Goal: Information Seeking & Learning: Find specific fact

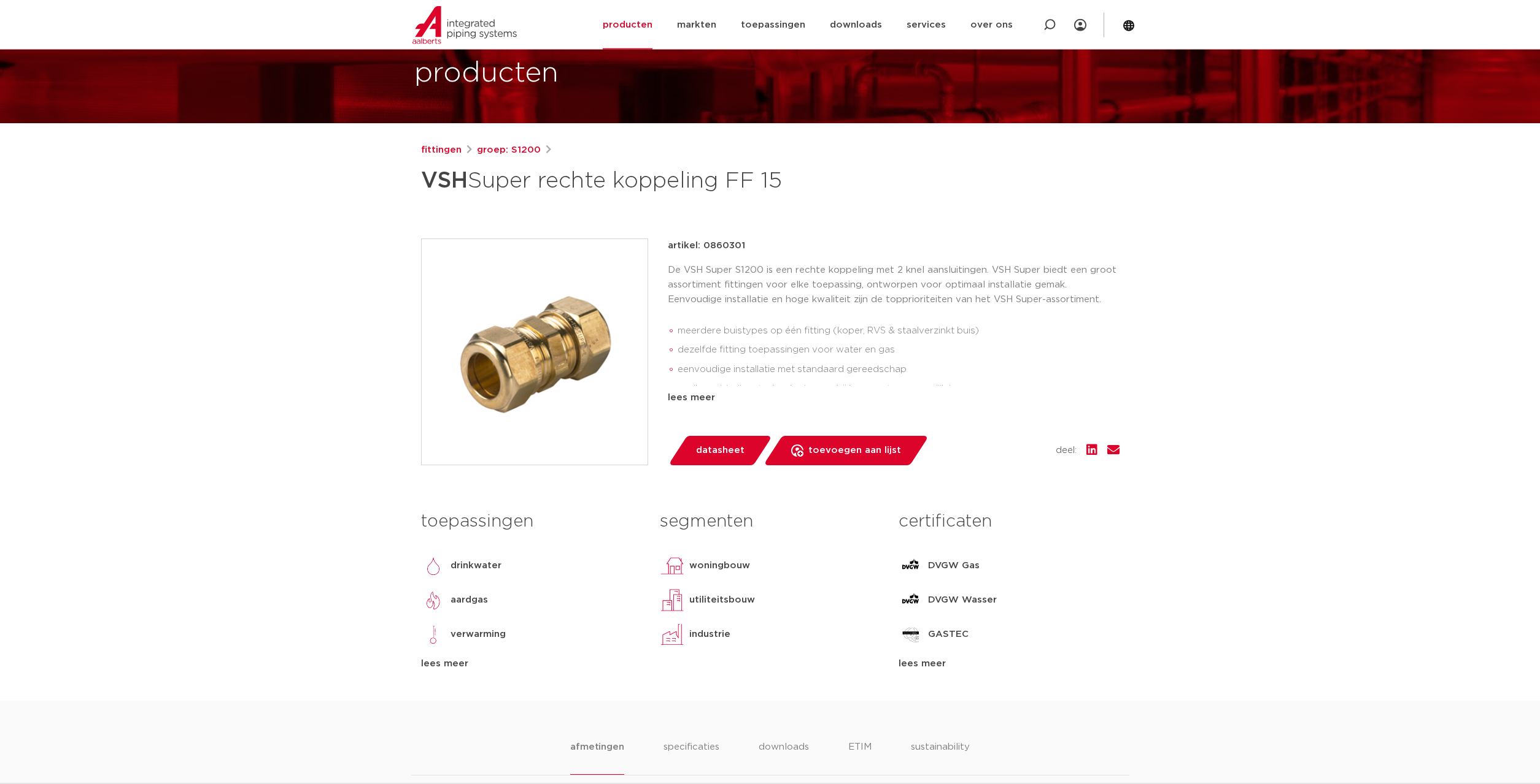
scroll to position [188, 0]
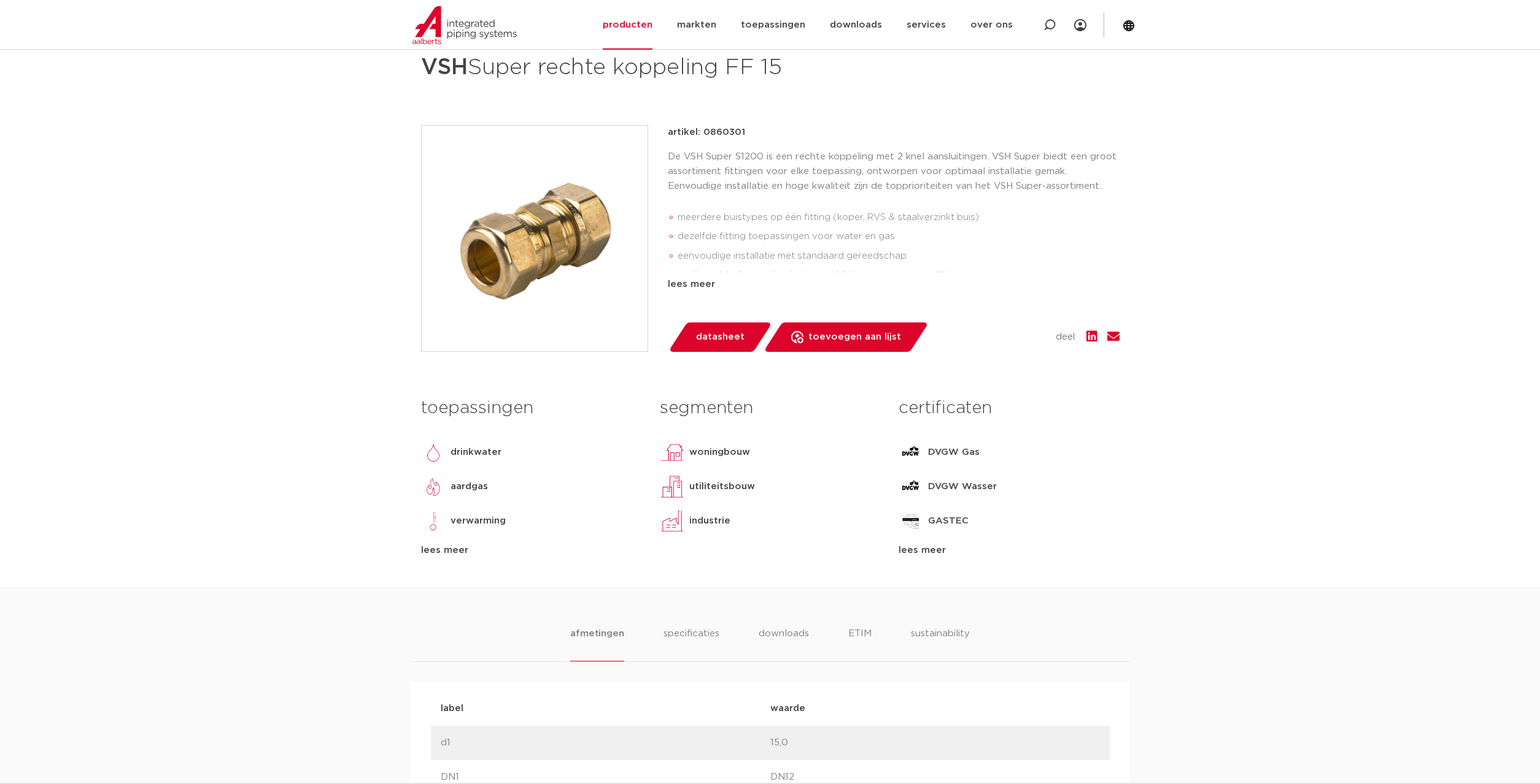
drag, startPoint x: 927, startPoint y: 548, endPoint x: 961, endPoint y: 547, distance: 34.0
click at [928, 548] on div "lees meer" at bounding box center [1008, 551] width 221 height 14
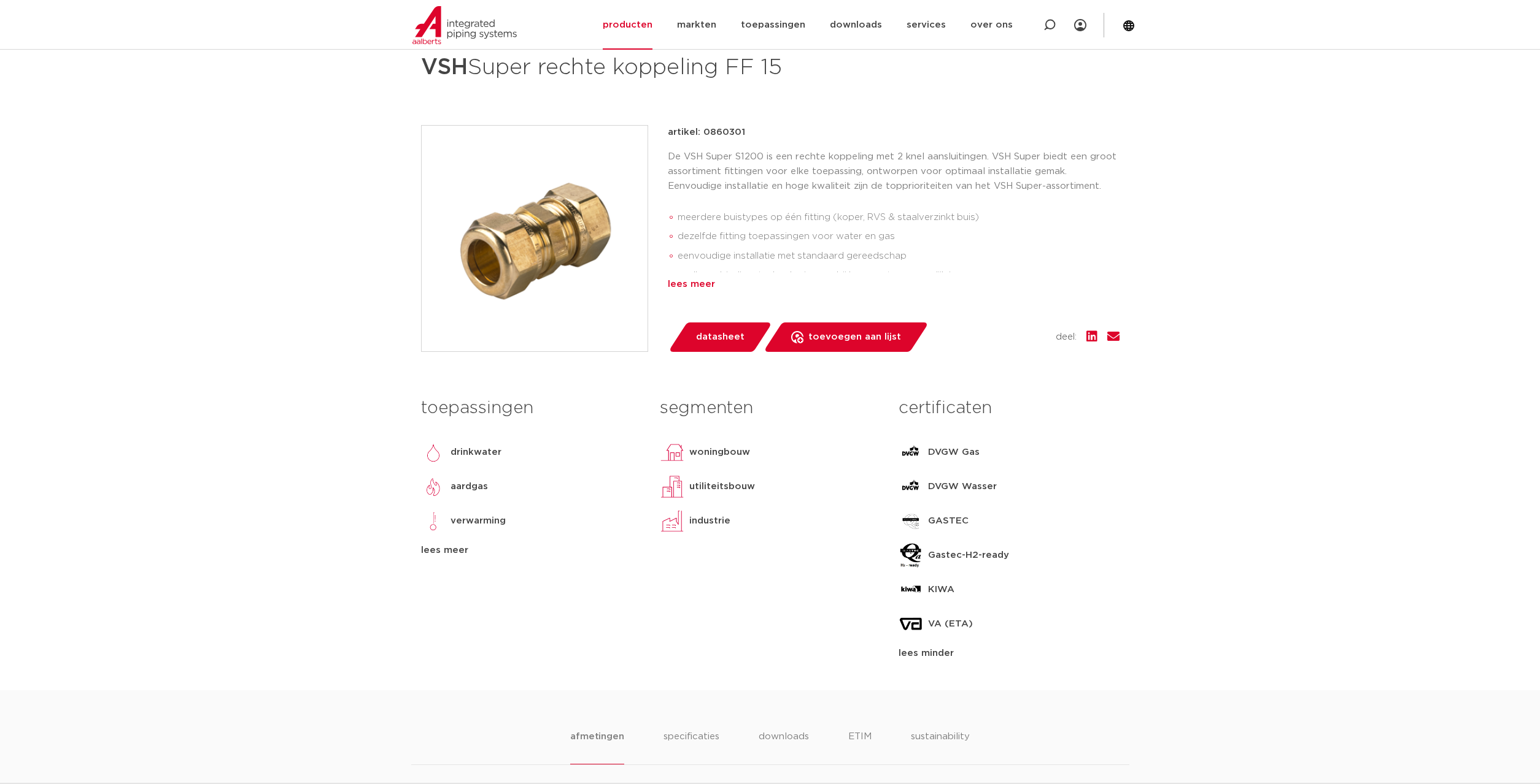
click at [689, 285] on div "lees meer" at bounding box center [893, 284] width 452 height 14
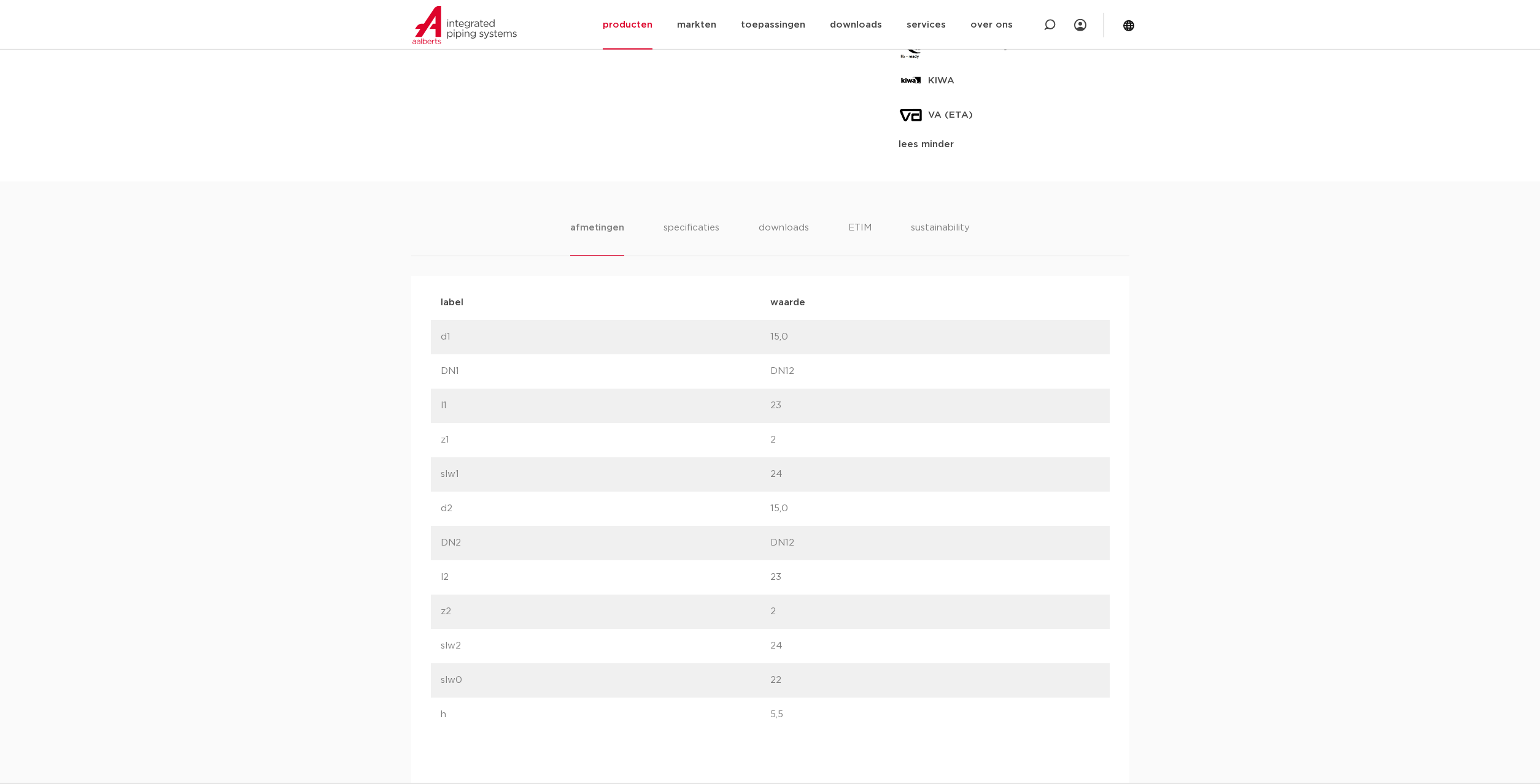
scroll to position [688, 0]
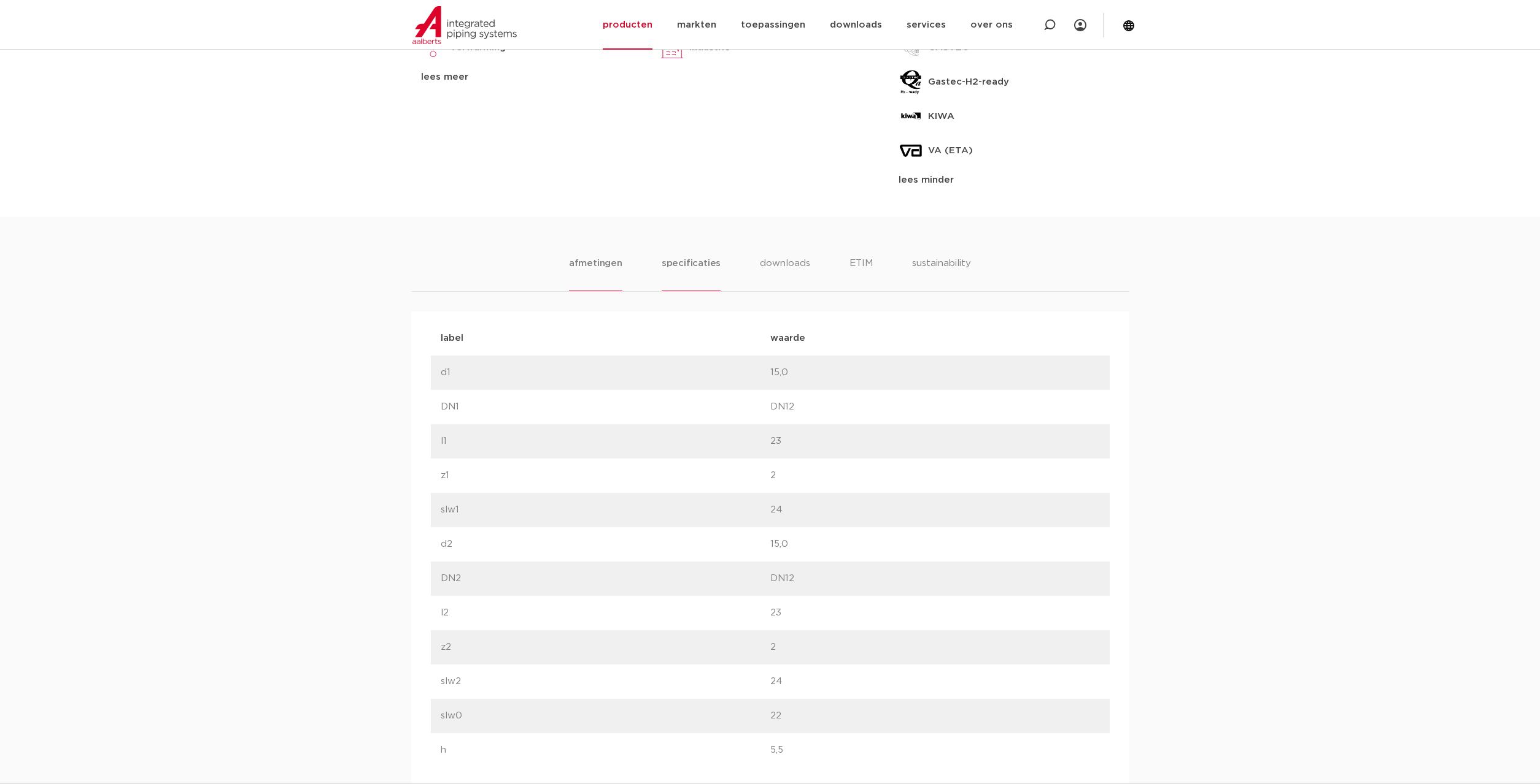
click at [670, 263] on li "specificaties" at bounding box center [690, 273] width 59 height 35
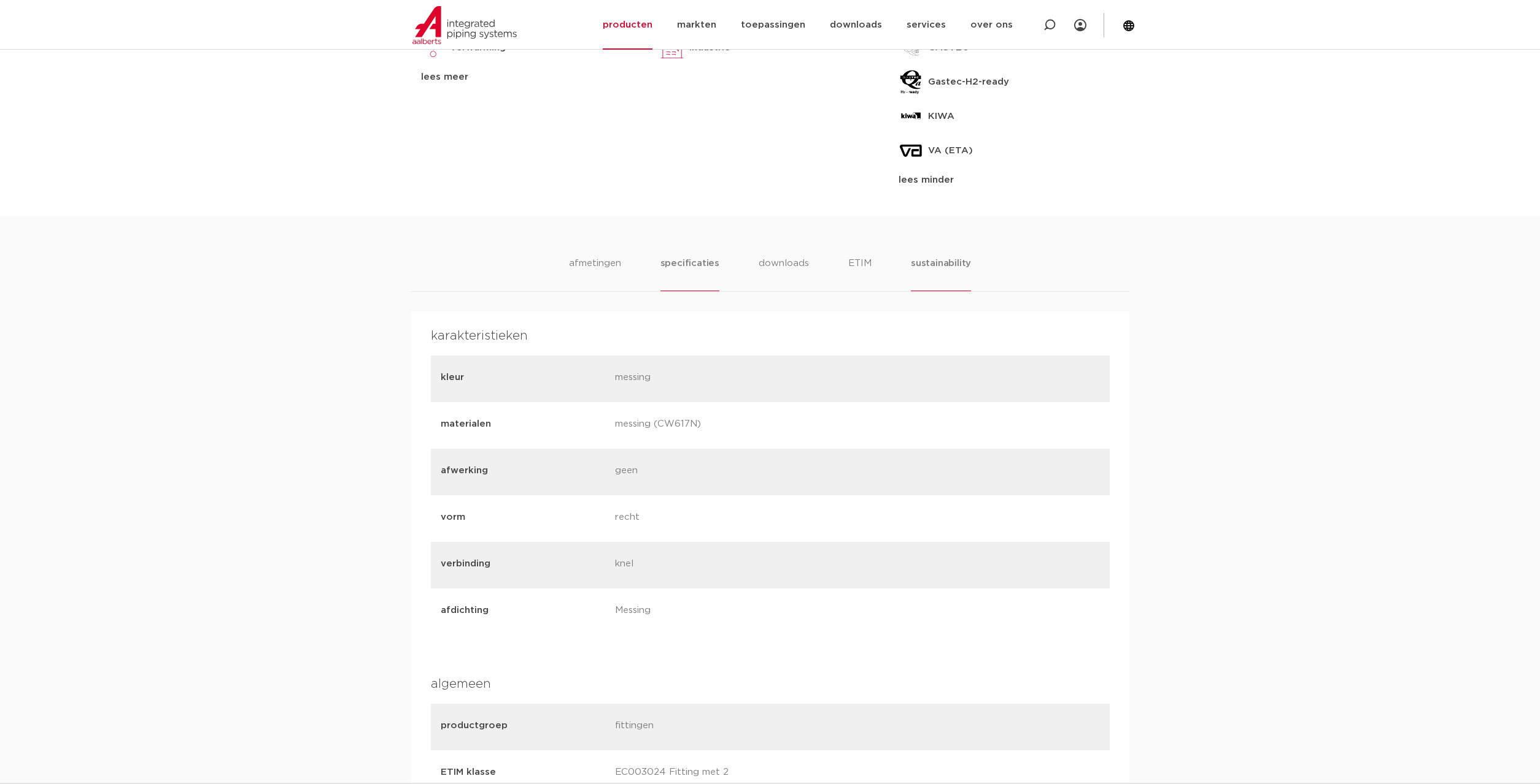
click at [933, 256] on li "sustainability" at bounding box center [941, 273] width 60 height 35
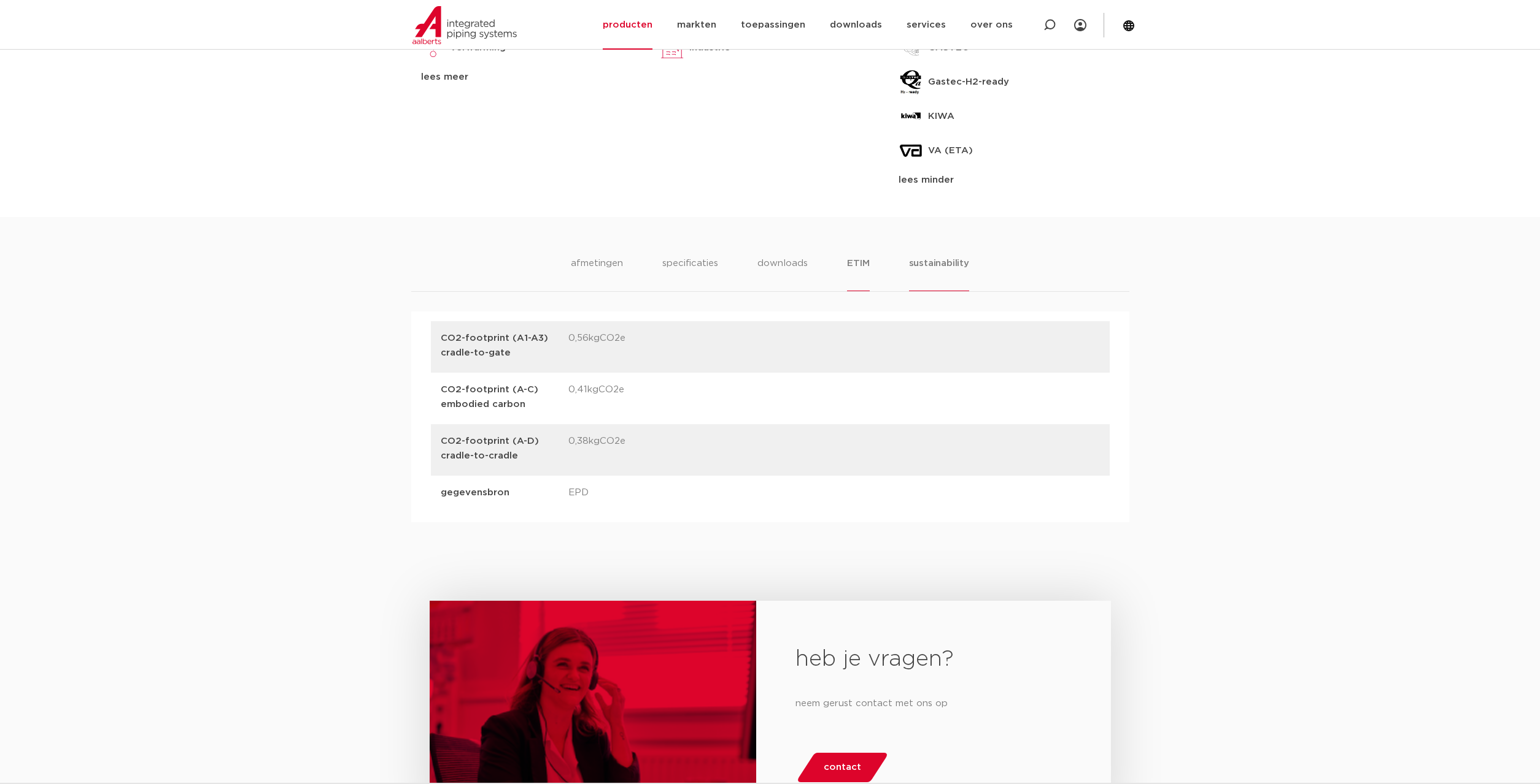
click at [860, 266] on li "ETIM" at bounding box center [857, 273] width 22 height 35
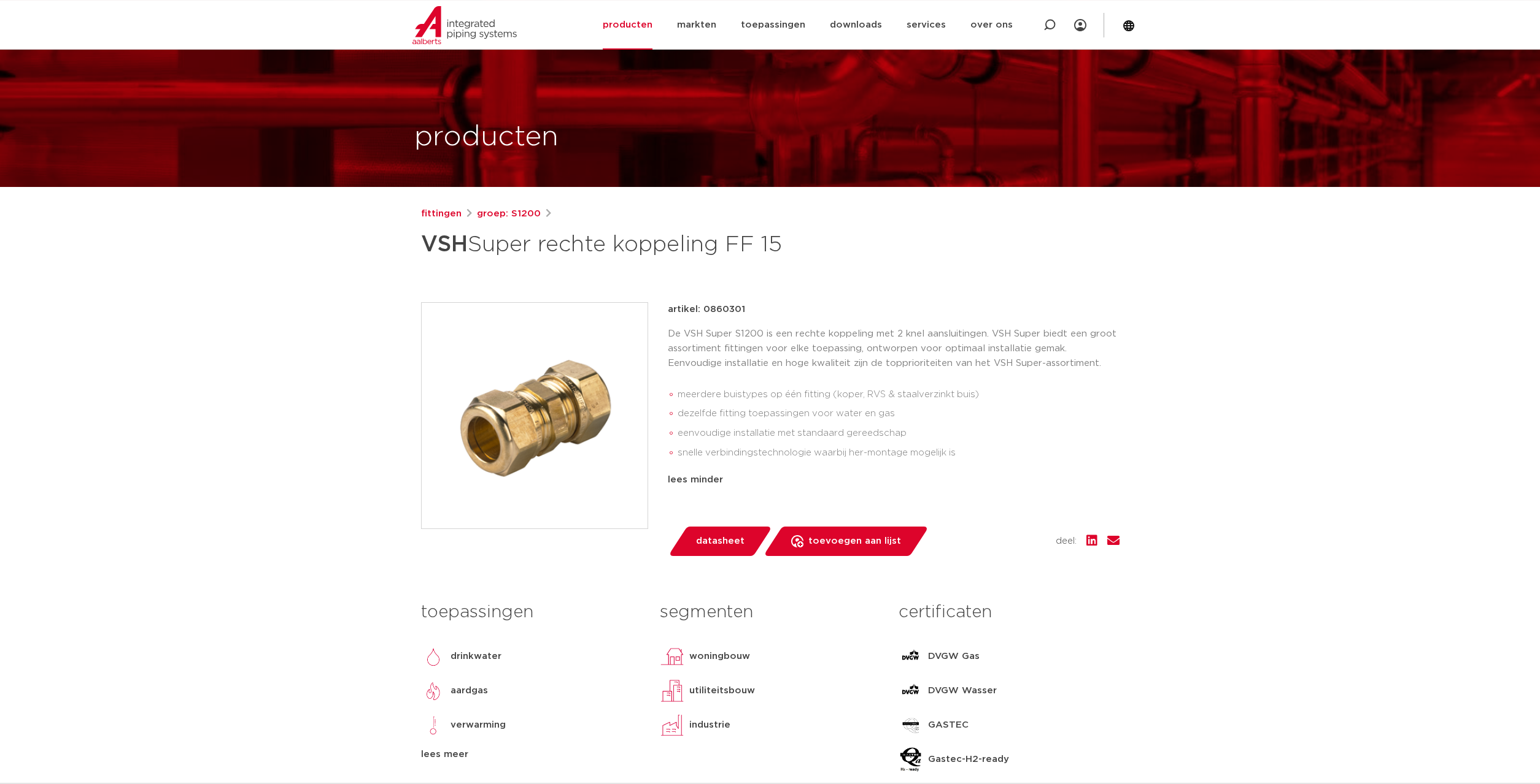
scroll to position [0, 0]
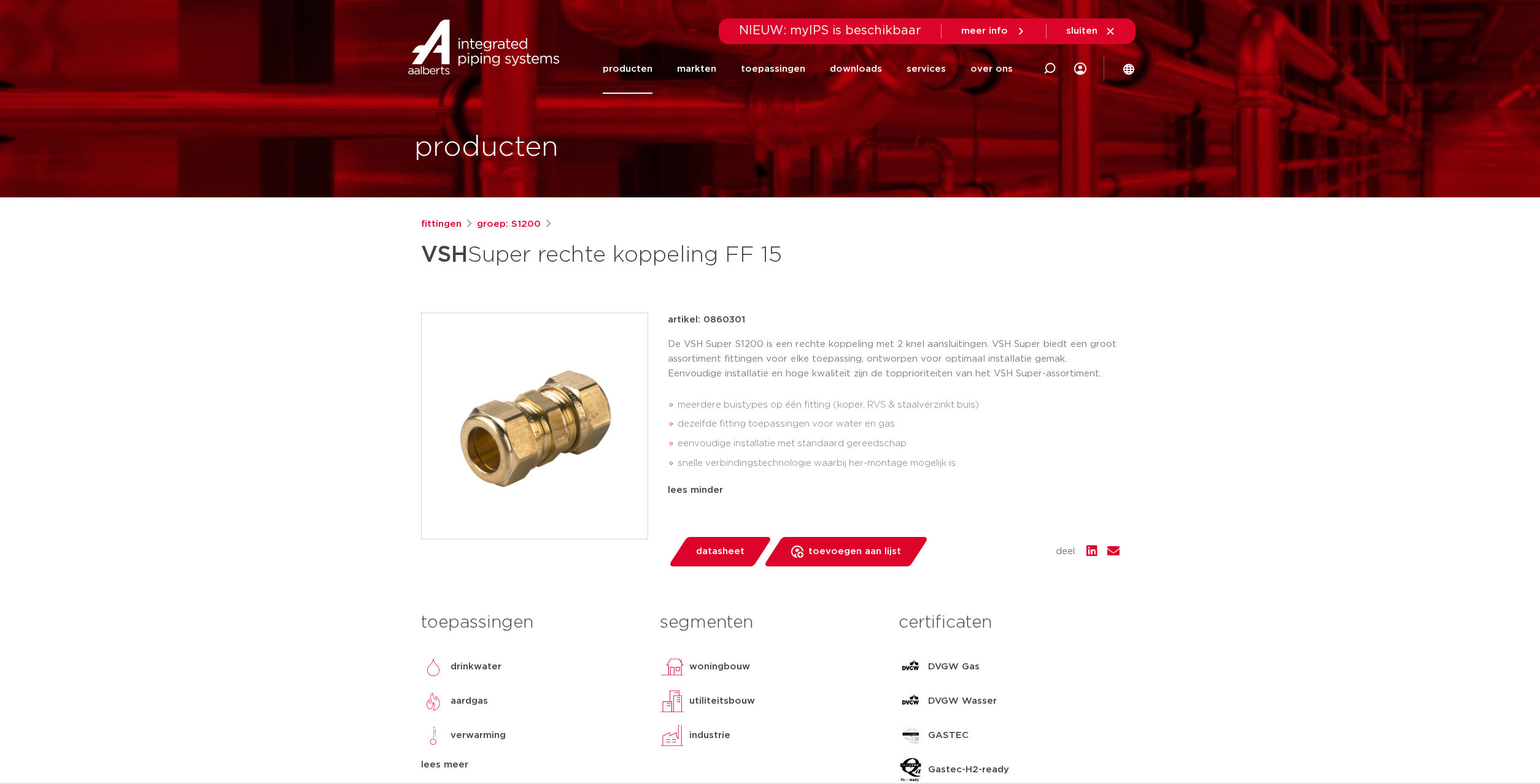
click at [1087, 35] on span "sluiten" at bounding box center [1081, 31] width 31 height 9
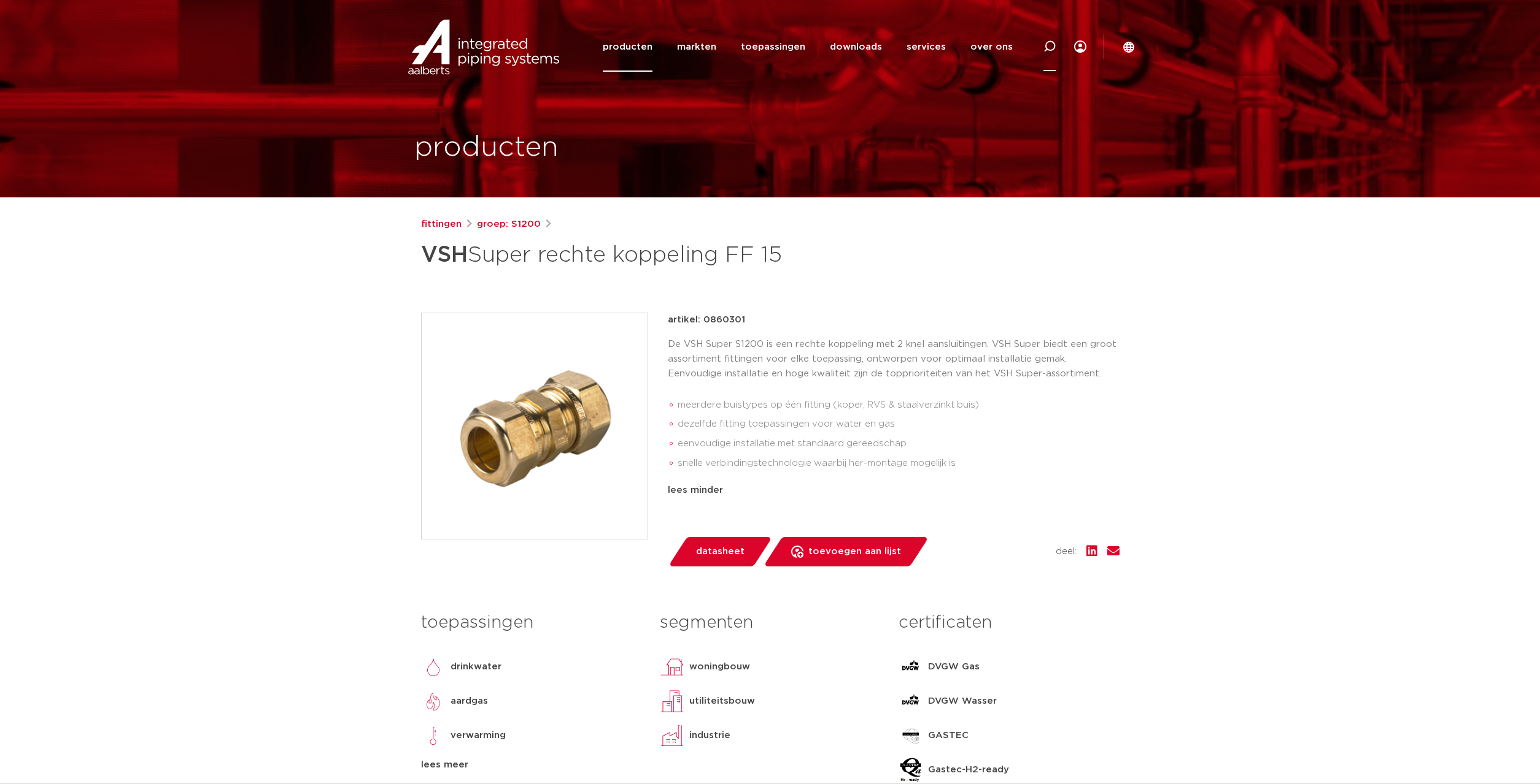
click at [1051, 42] on icon at bounding box center [1049, 47] width 14 height 14
click at [890, 49] on input "Zoeken" at bounding box center [871, 45] width 386 height 24
type input "watermark"
click button "Zoeken" at bounding box center [0, 0] width 0 height 0
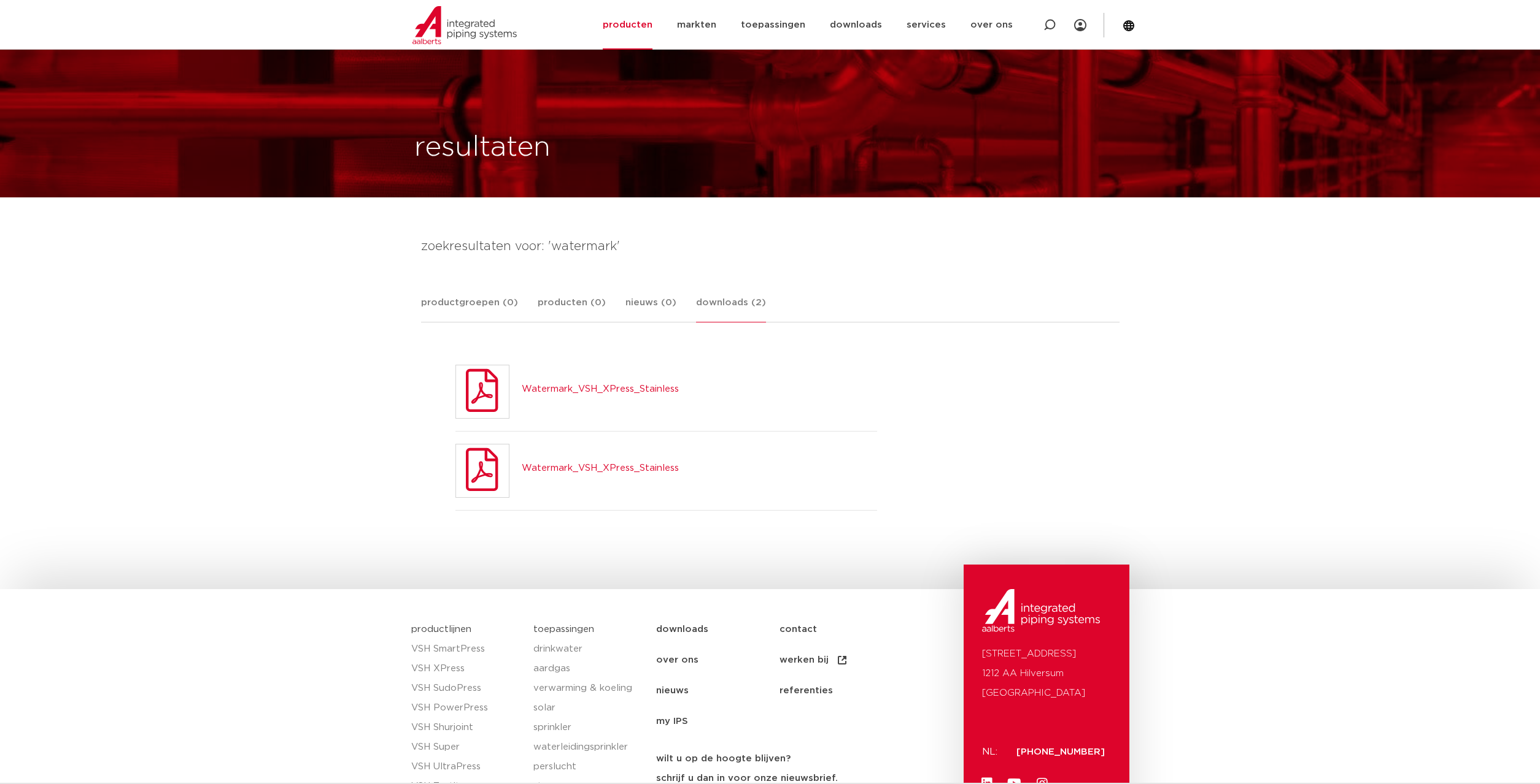
scroll to position [147, 0]
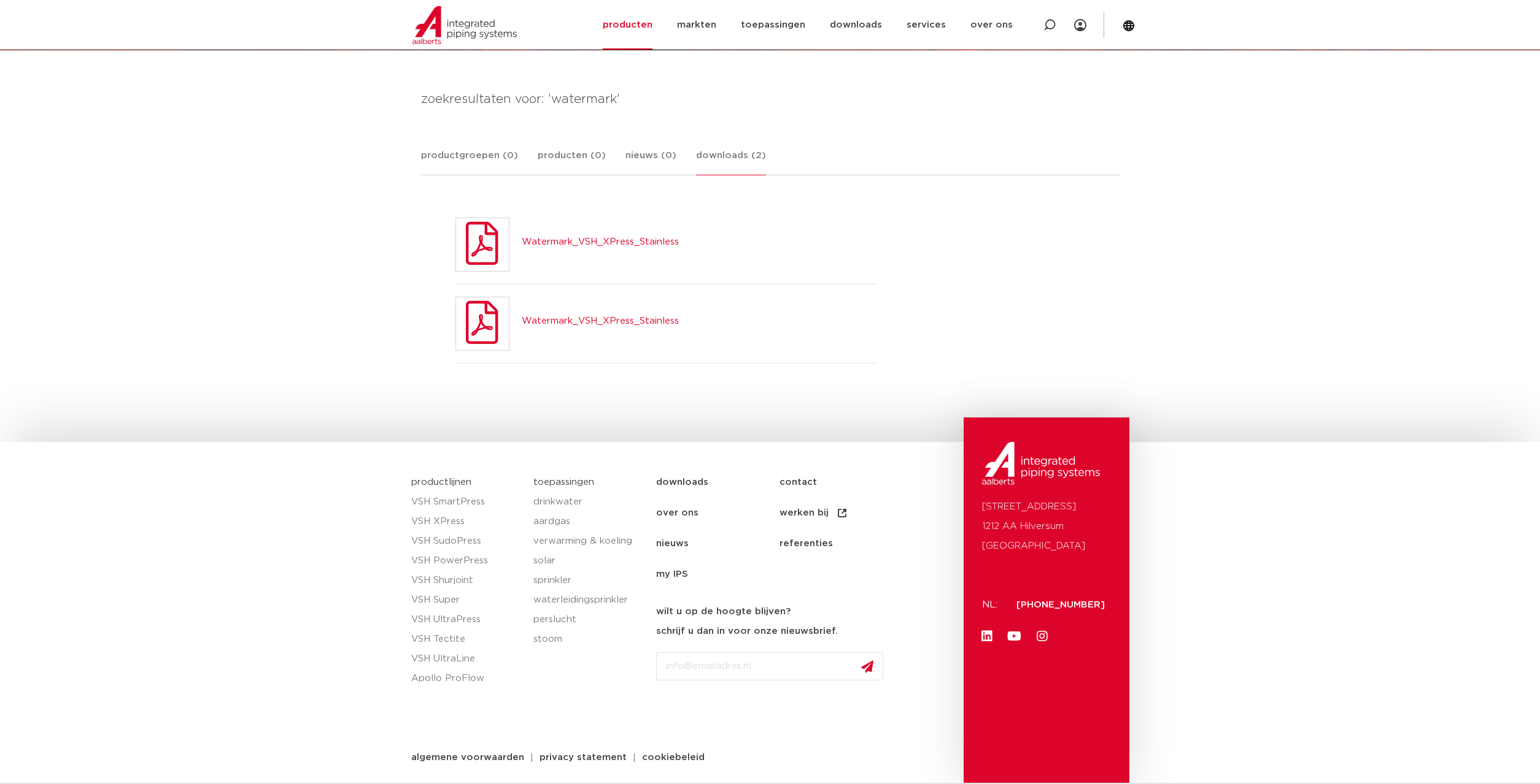
click at [571, 241] on link "Watermark_VSH_XPress_Stainless" at bounding box center [600, 241] width 157 height 9
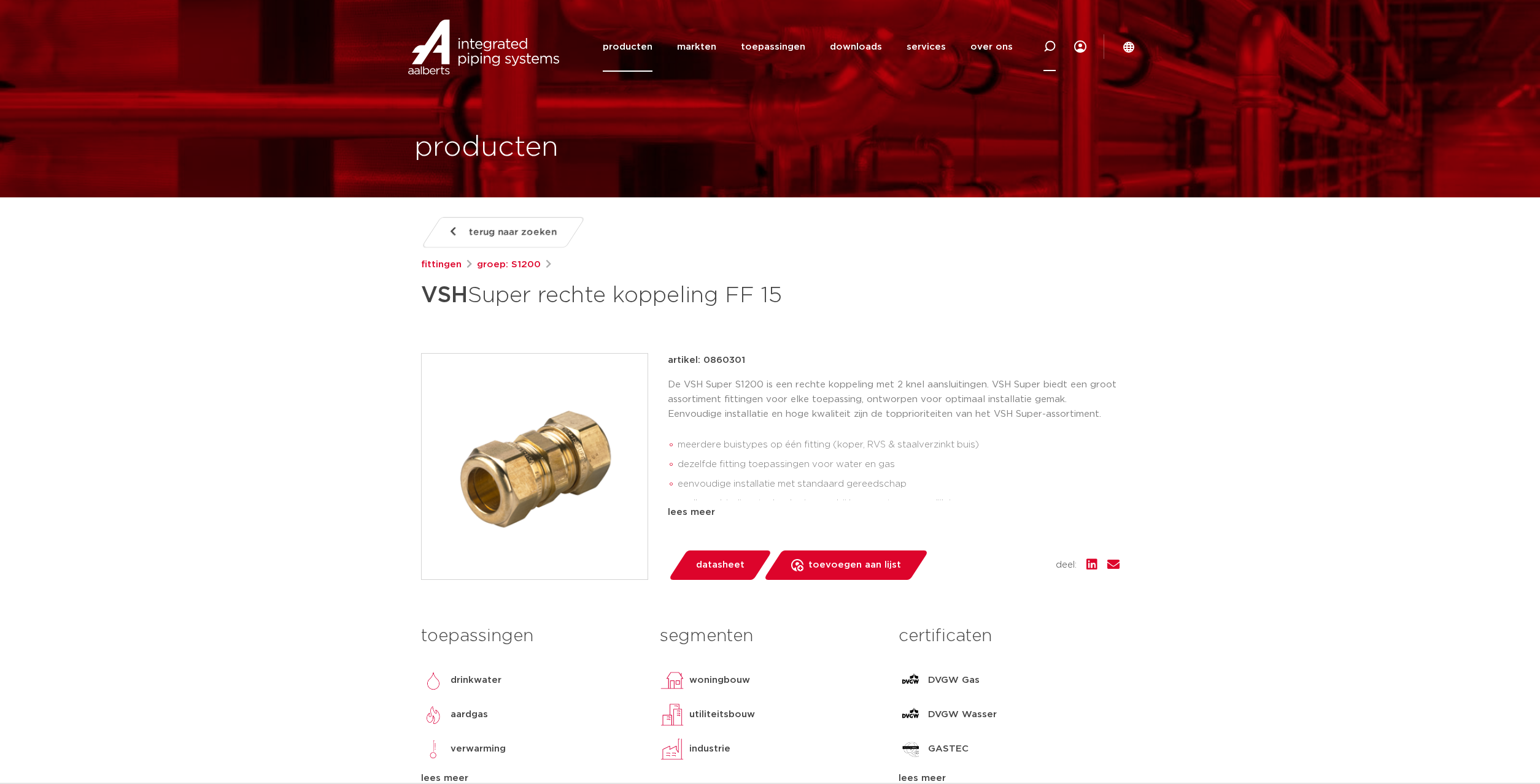
click at [1045, 46] on icon at bounding box center [1049, 47] width 14 height 14
type input "KIWA"
click button "Zoeken" at bounding box center [0, 0] width 0 height 0
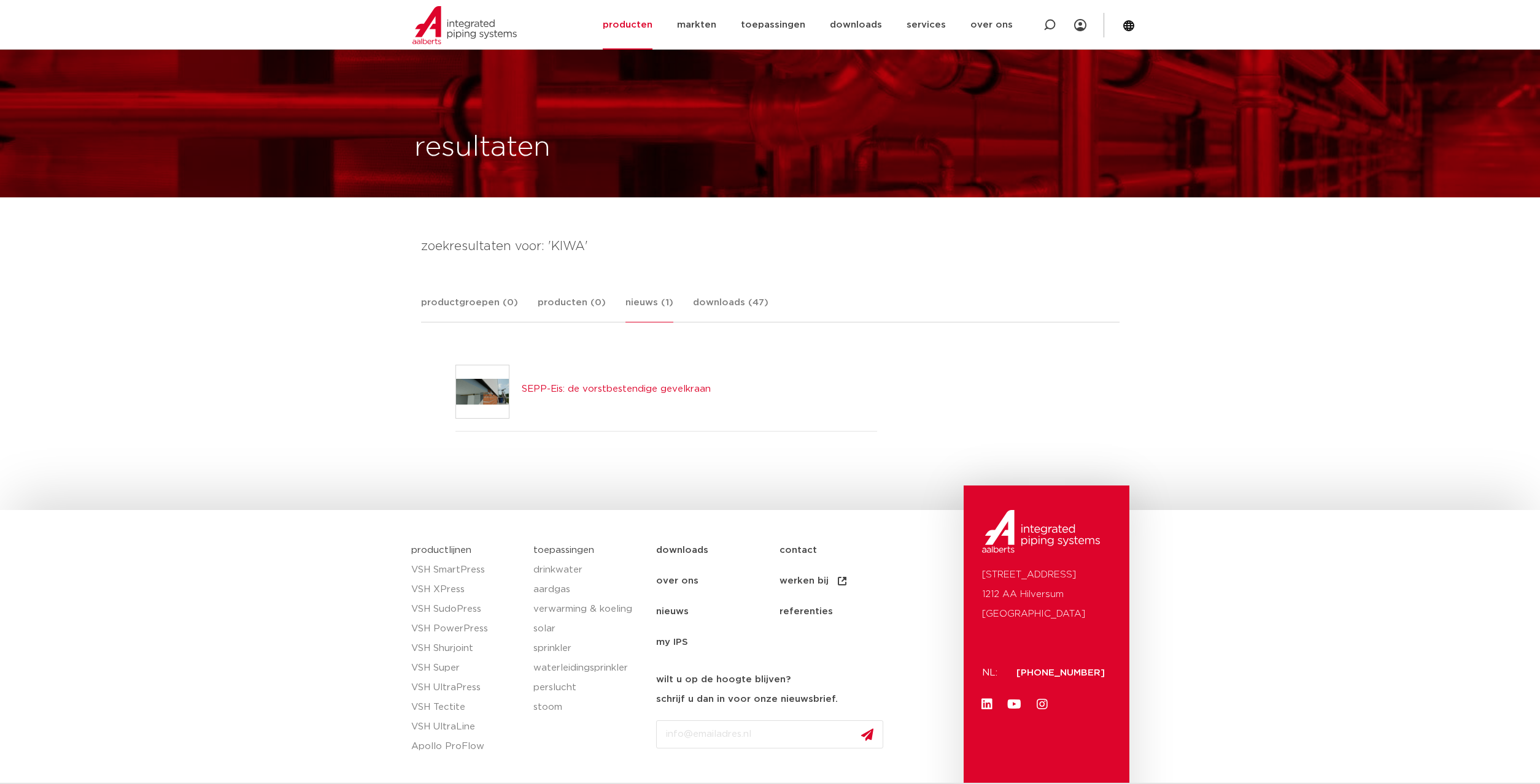
scroll to position [68, 0]
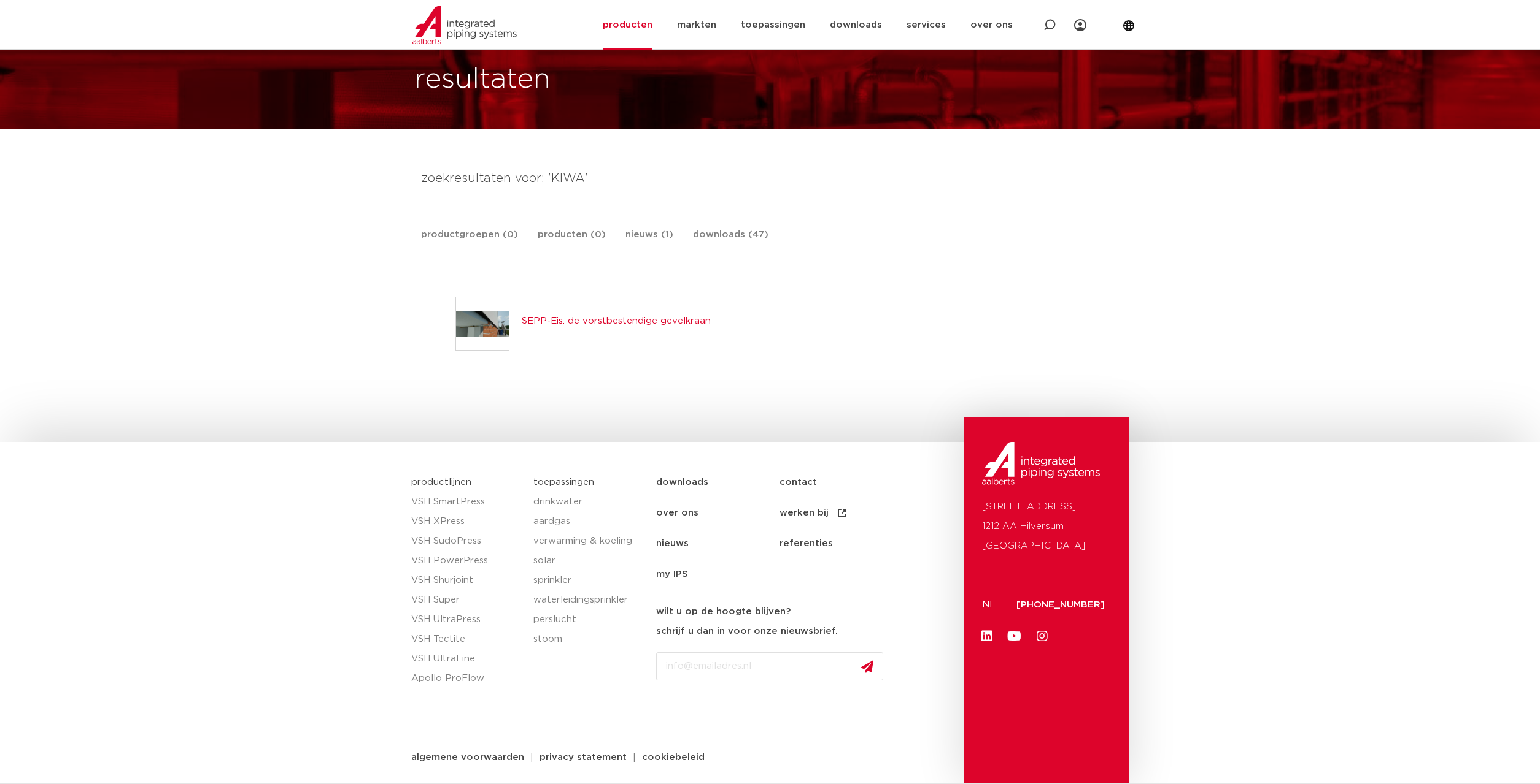
click at [725, 228] on link "downloads (47)" at bounding box center [731, 241] width 76 height 27
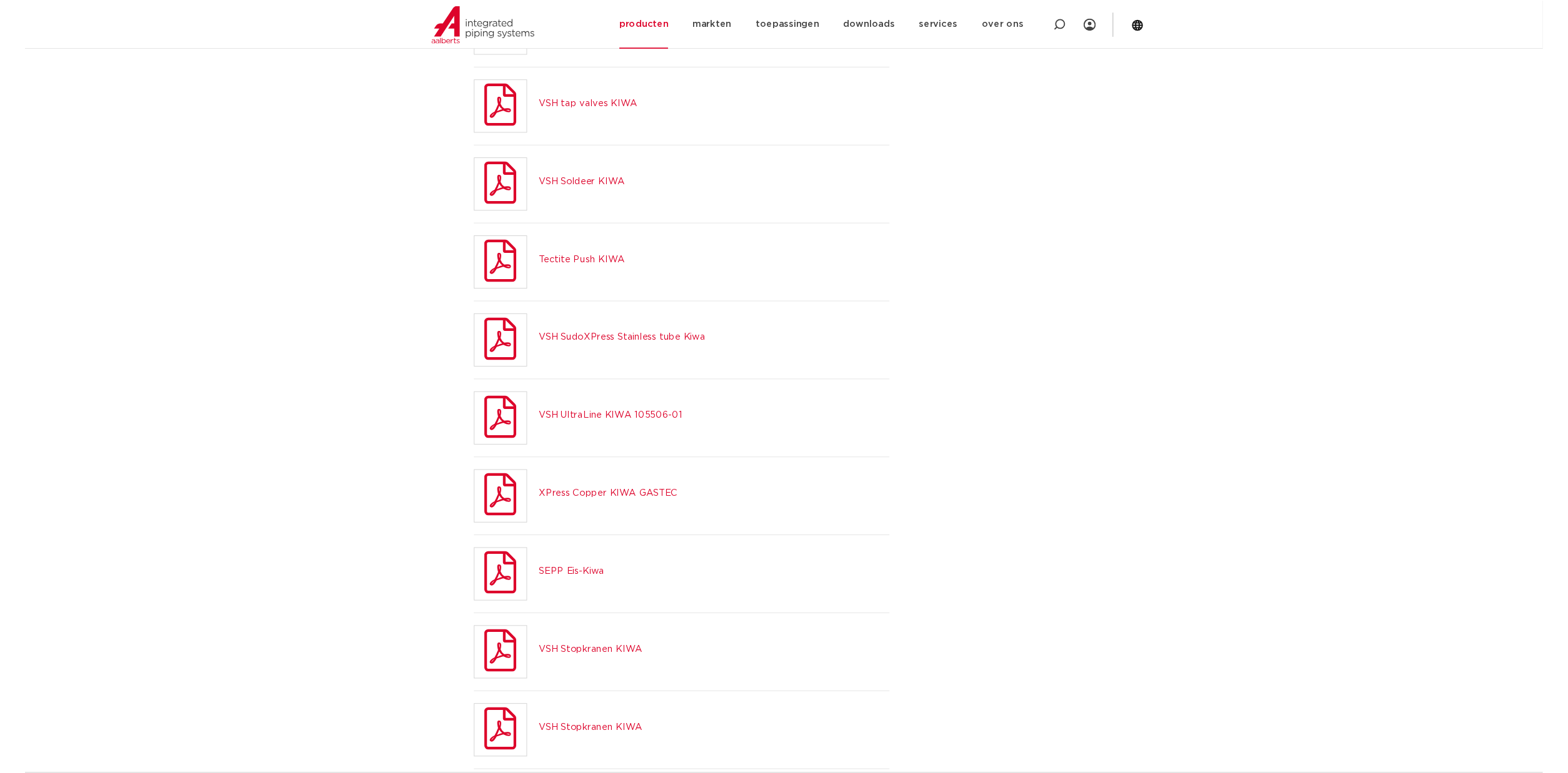
scroll to position [0, 0]
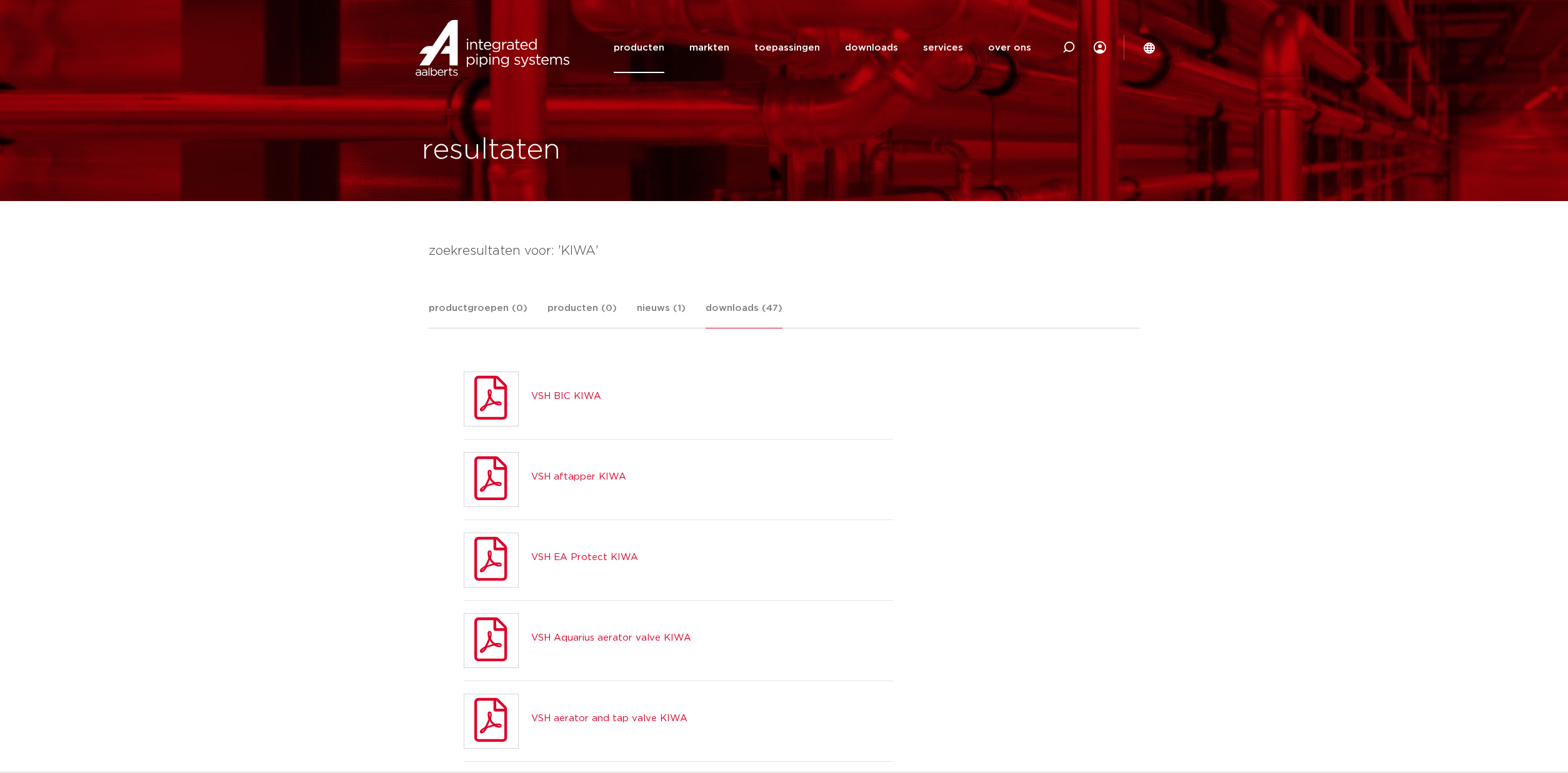
scroll to position [2024, 0]
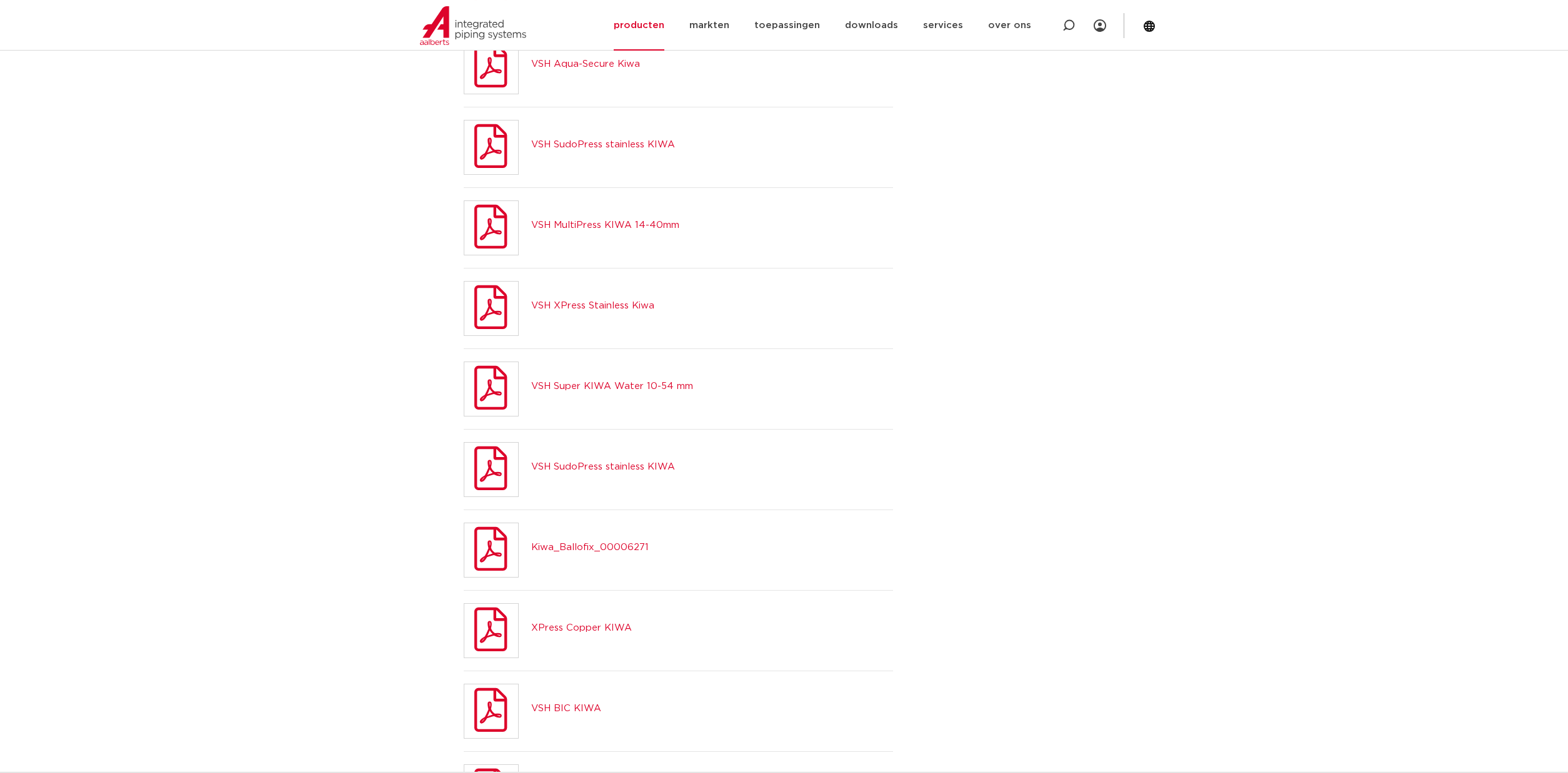
click at [1083, 390] on div at bounding box center [784, 233] width 710 height 3777
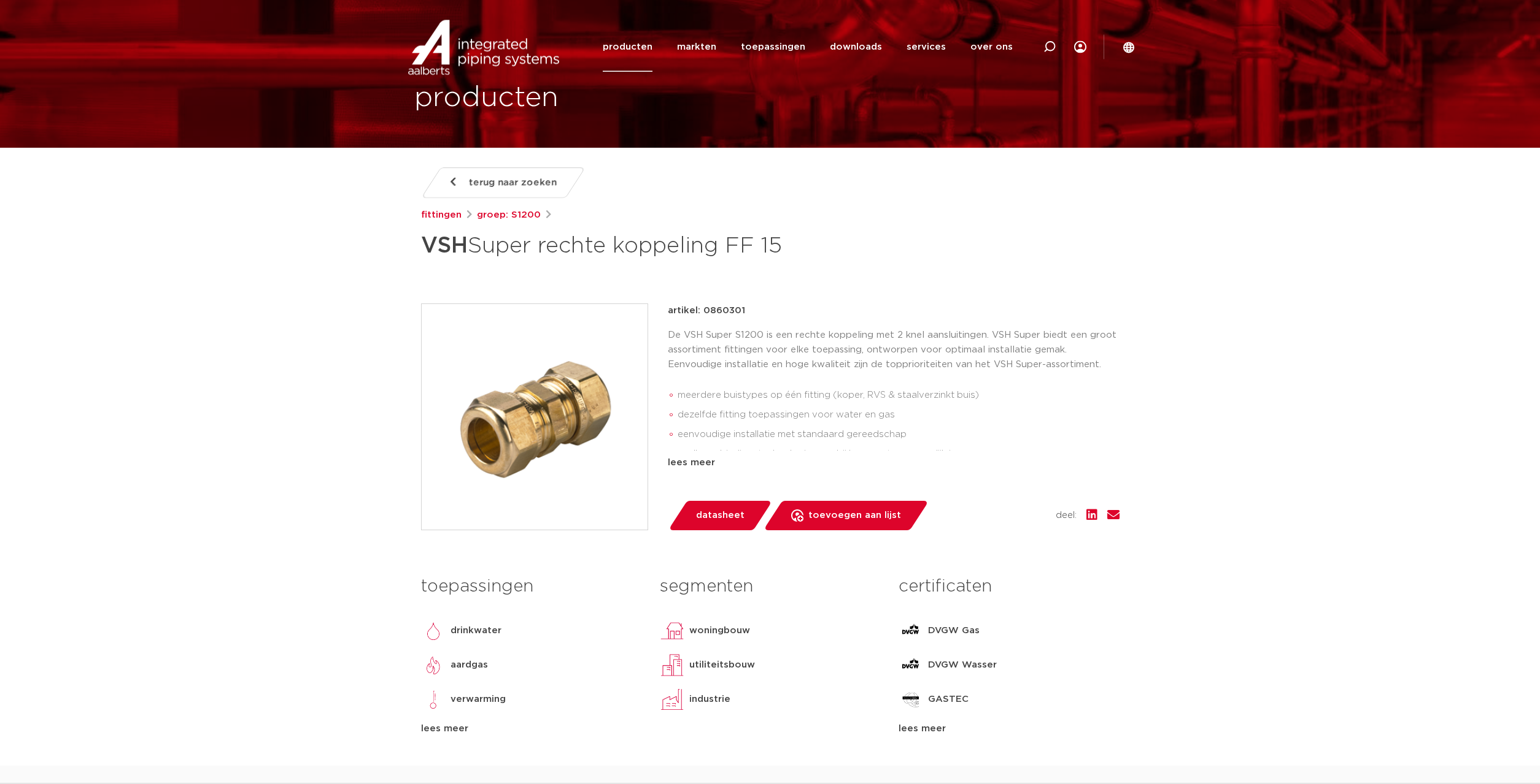
scroll to position [63, 0]
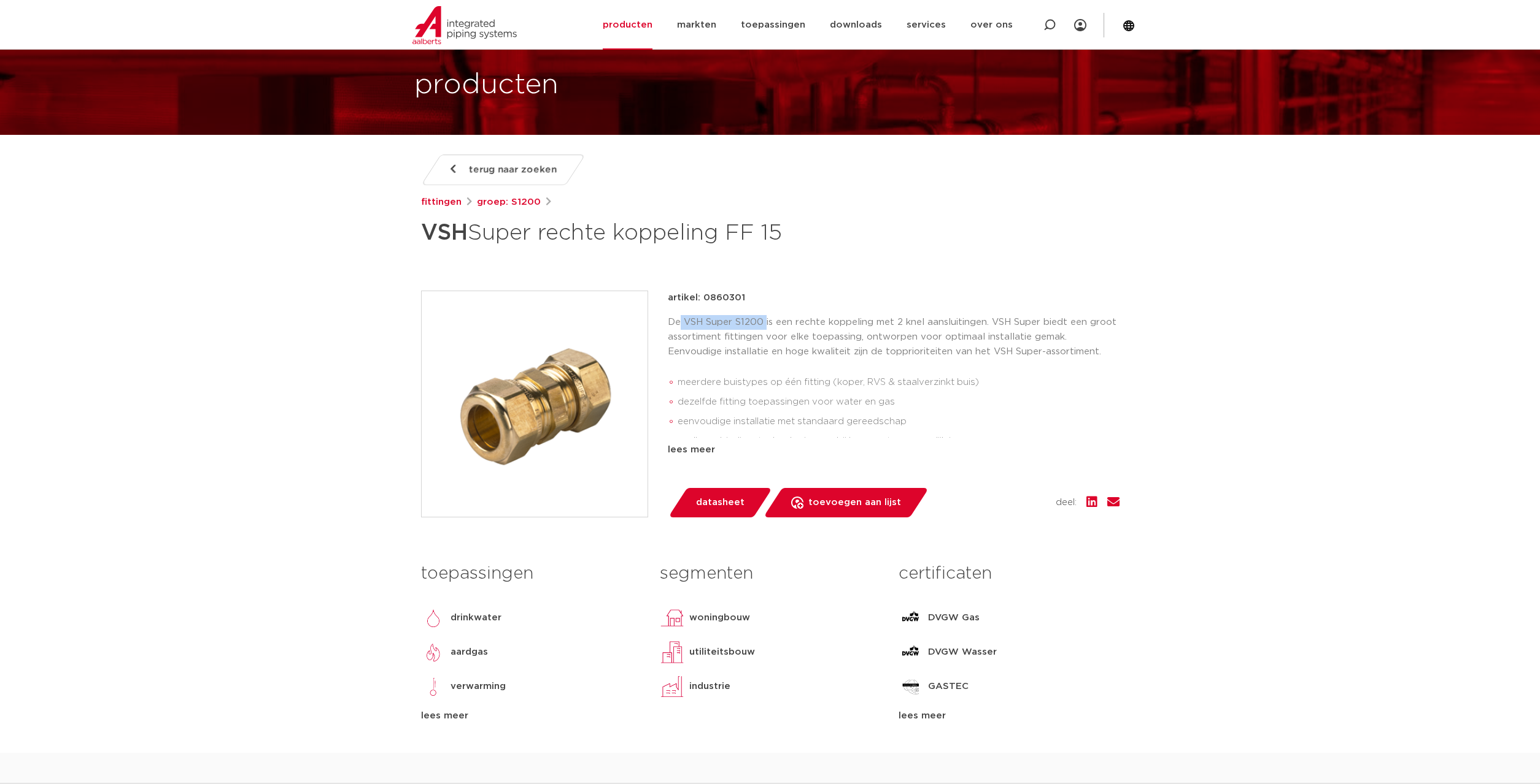
drag, startPoint x: 679, startPoint y: 320, endPoint x: 764, endPoint y: 322, distance: 85.0
click at [764, 322] on p "De VSH Super S1200 is een rechte koppeling met 2 knel aansluitingen. VSH Super …" at bounding box center [893, 337] width 452 height 44
